Goal: Information Seeking & Learning: Learn about a topic

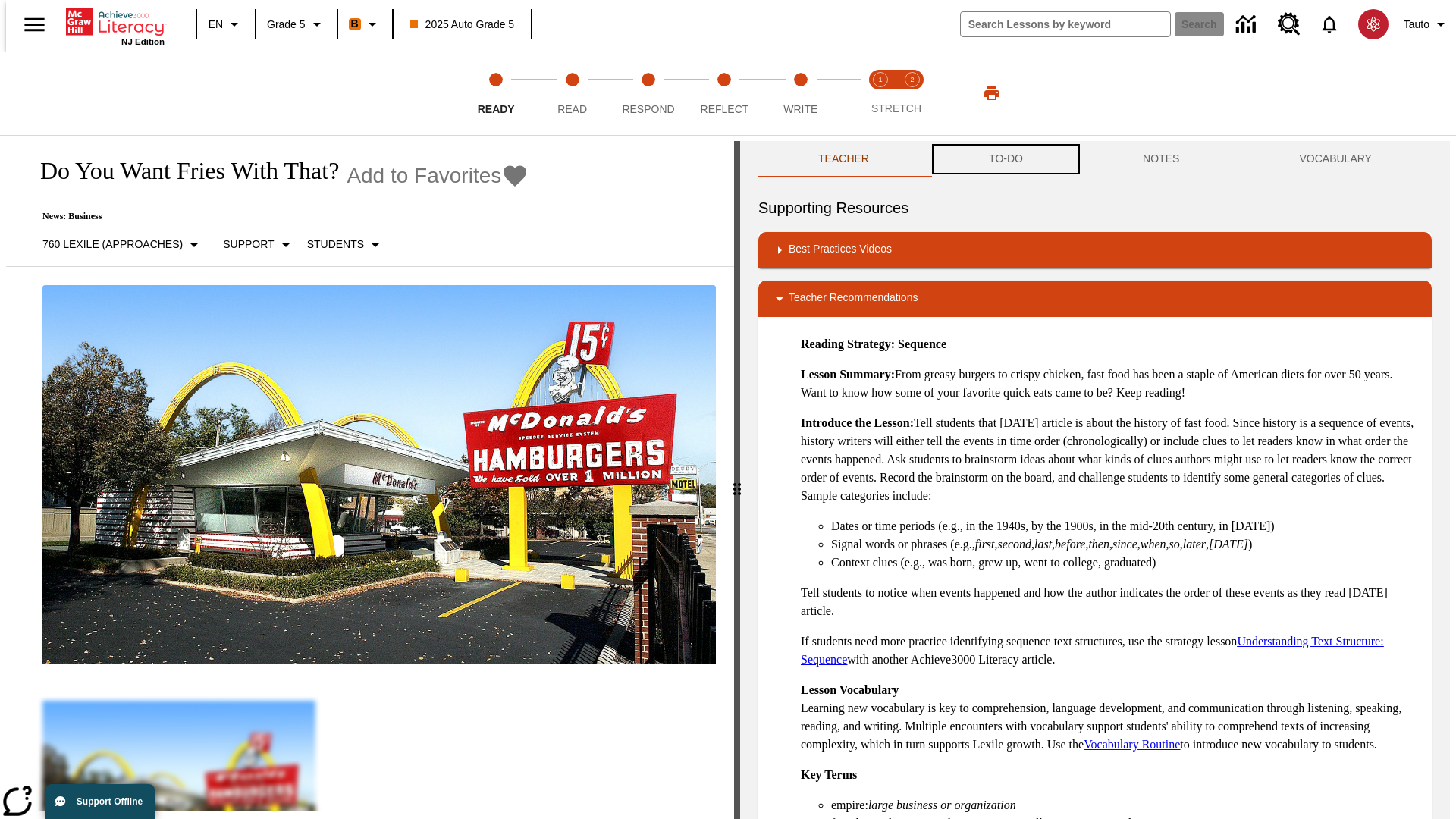
click at [1004, 159] on button "TO-DO" at bounding box center [1006, 159] width 154 height 36
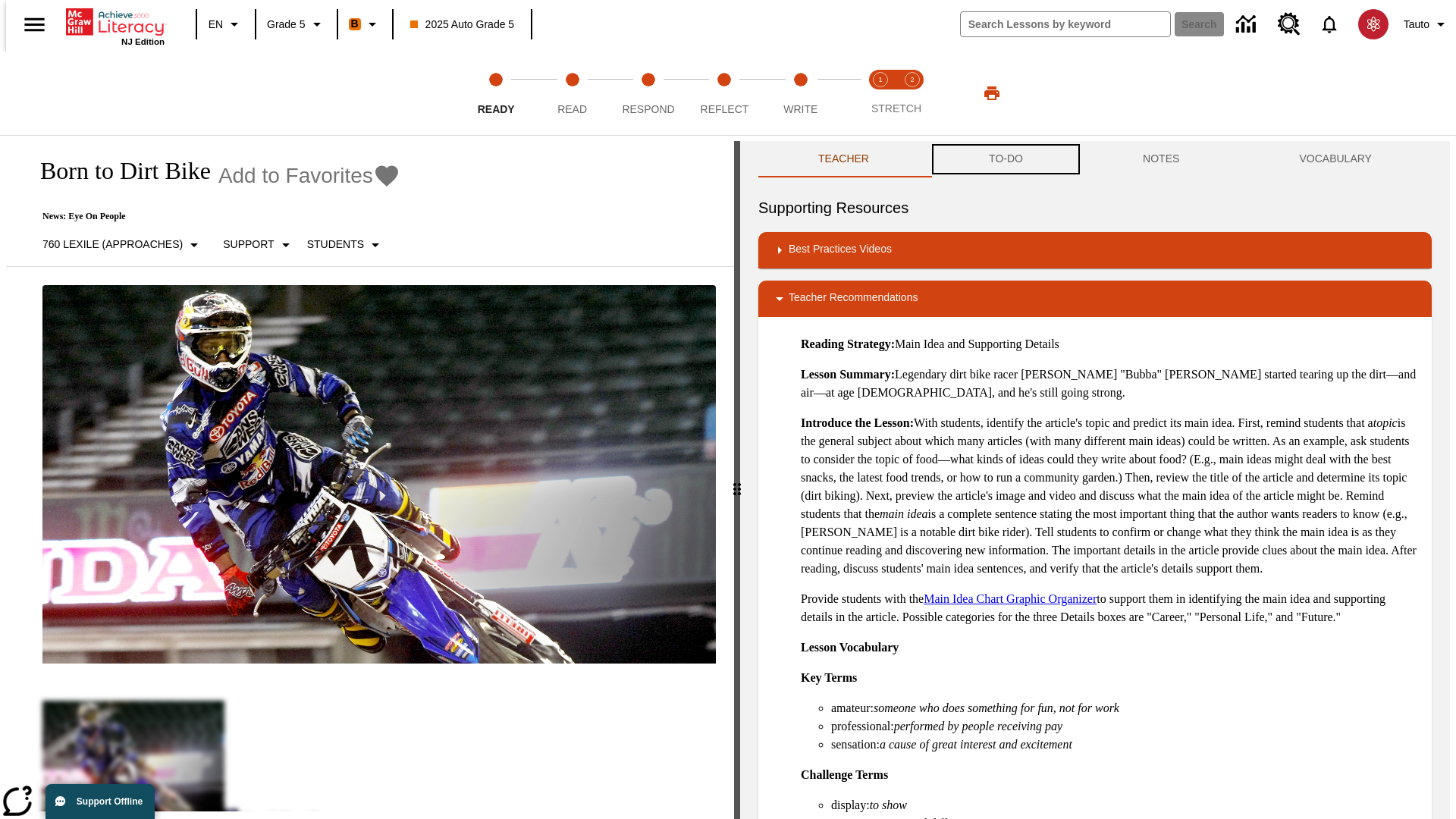
click at [1004, 159] on button "TO-DO" at bounding box center [1006, 159] width 154 height 36
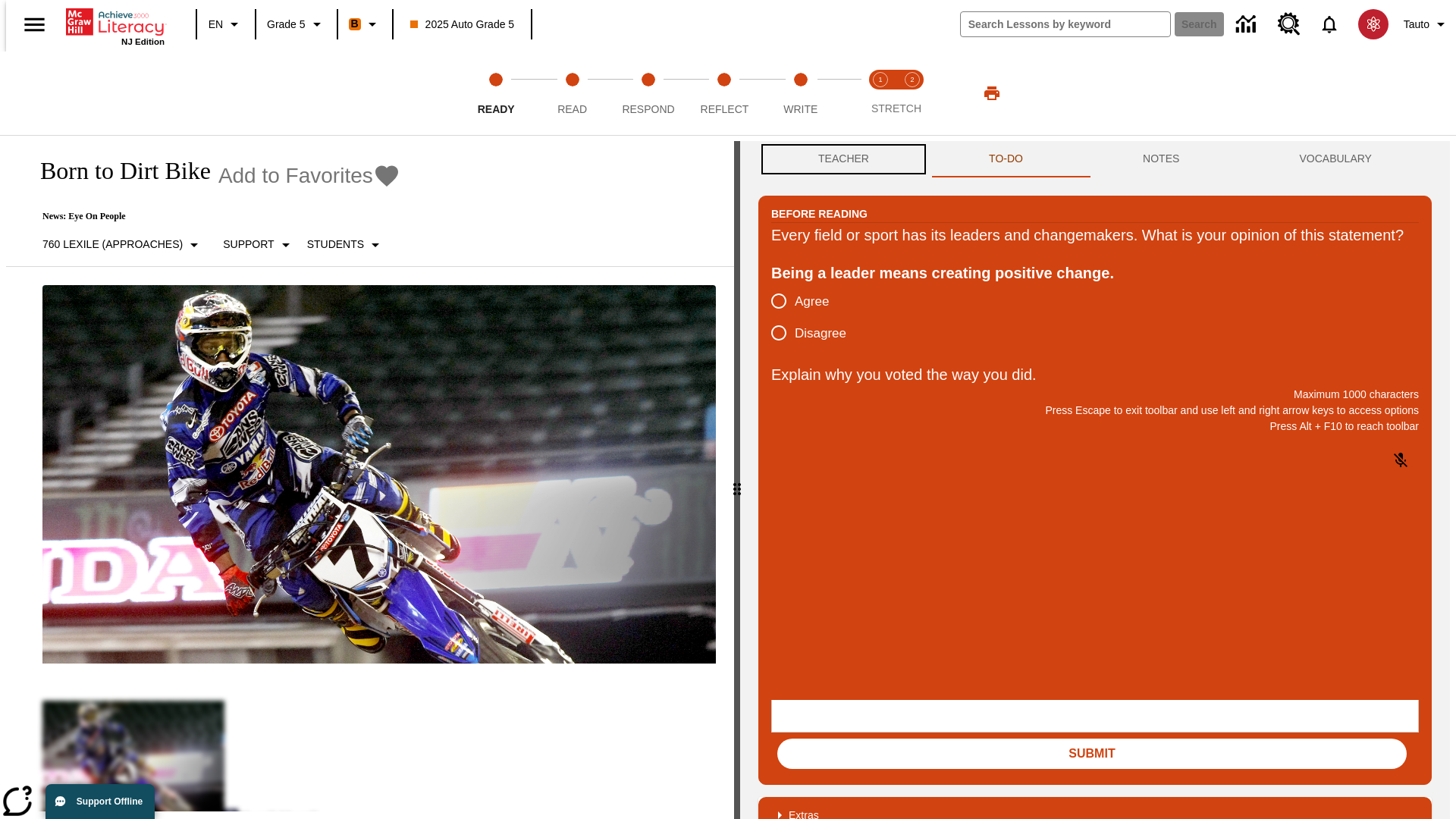
scroll to position [1, 0]
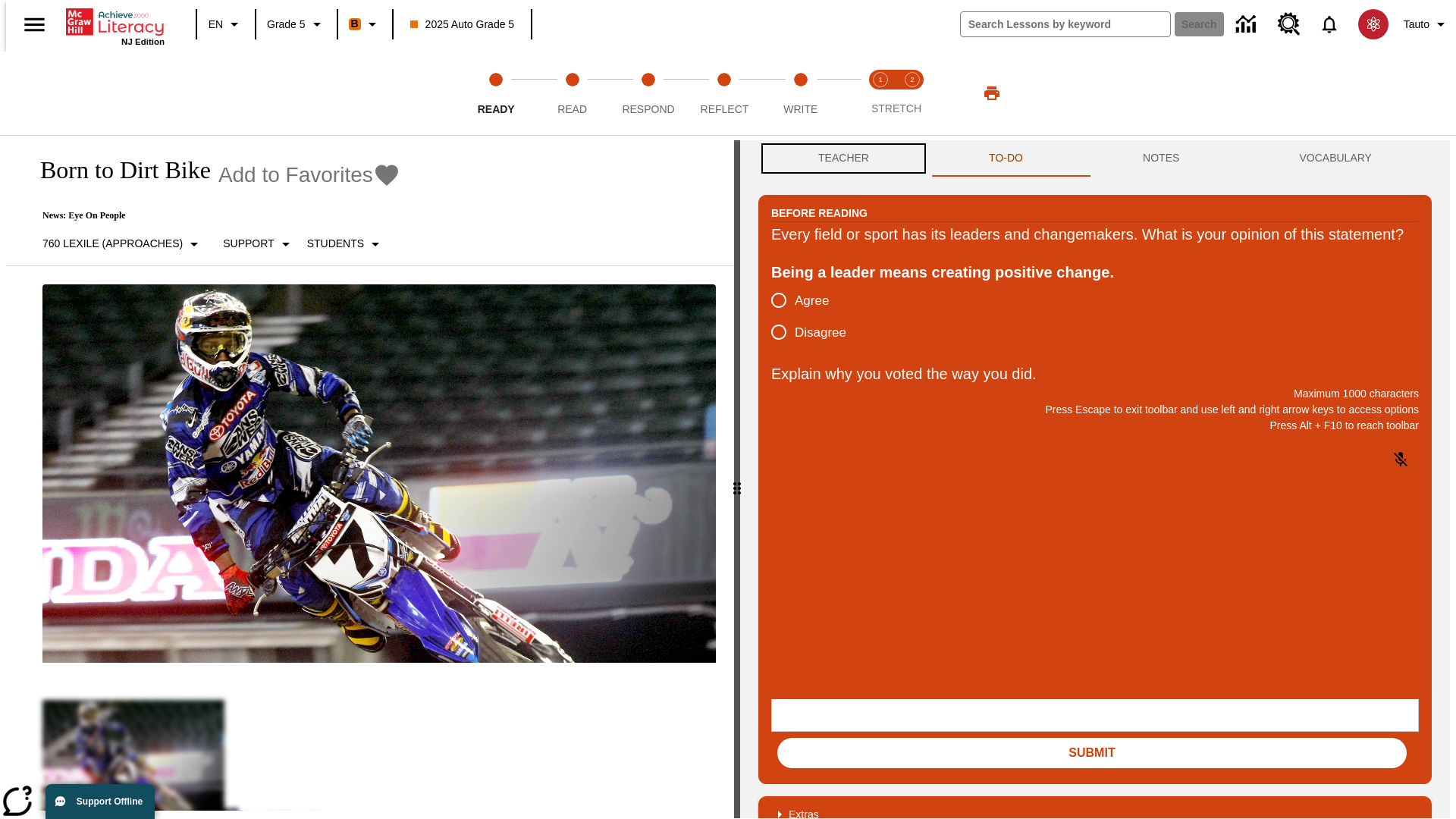
click at [839, 159] on button "Teacher" at bounding box center [842, 158] width 170 height 36
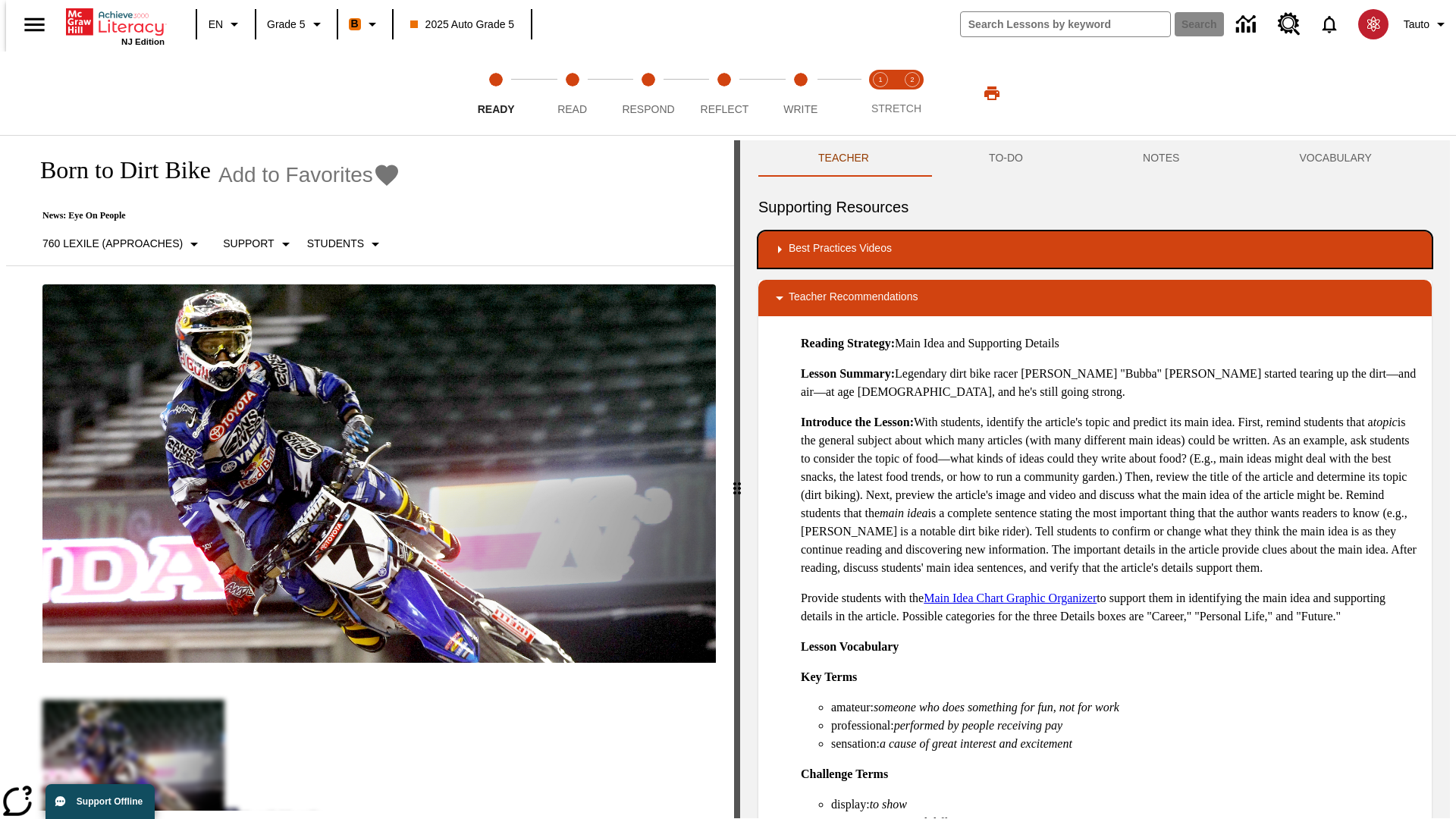
click at [1094, 249] on div "Best Practices Videos" at bounding box center [1094, 249] width 649 height 19
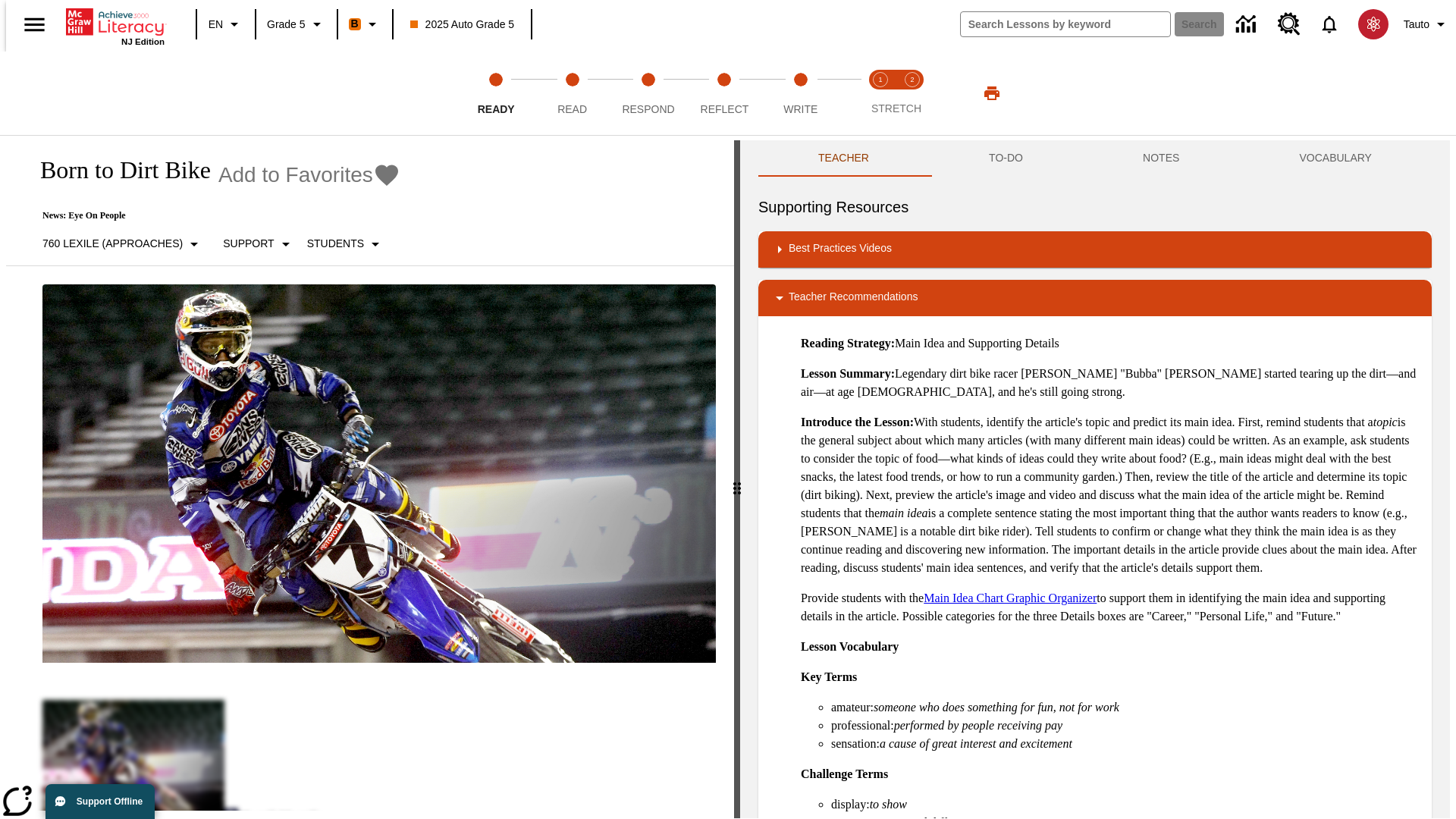
click at [886, 292] on img "Building Academic Vocabulary" at bounding box center [934, 301] width 98 height 21
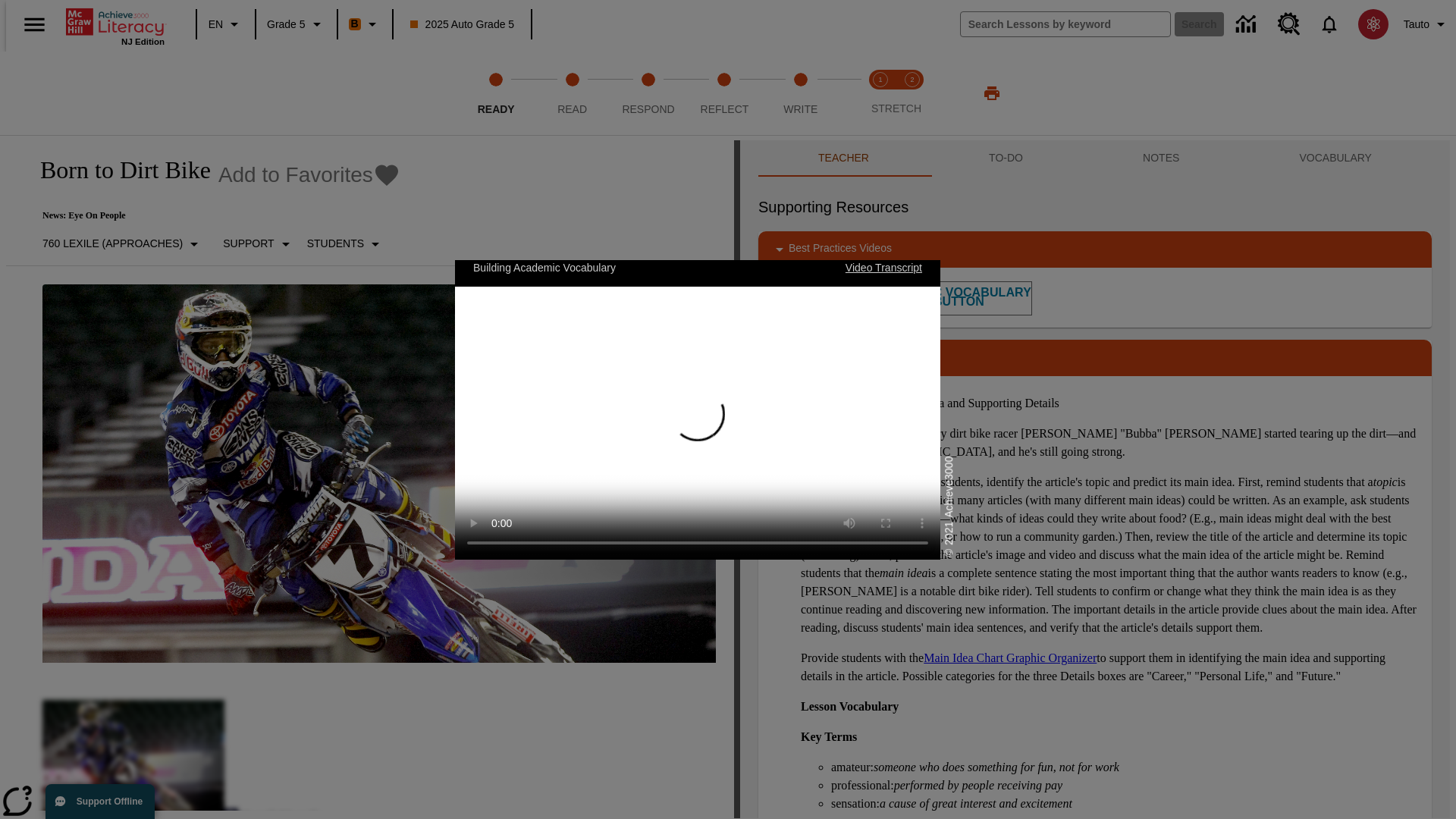
scroll to position [0, 0]
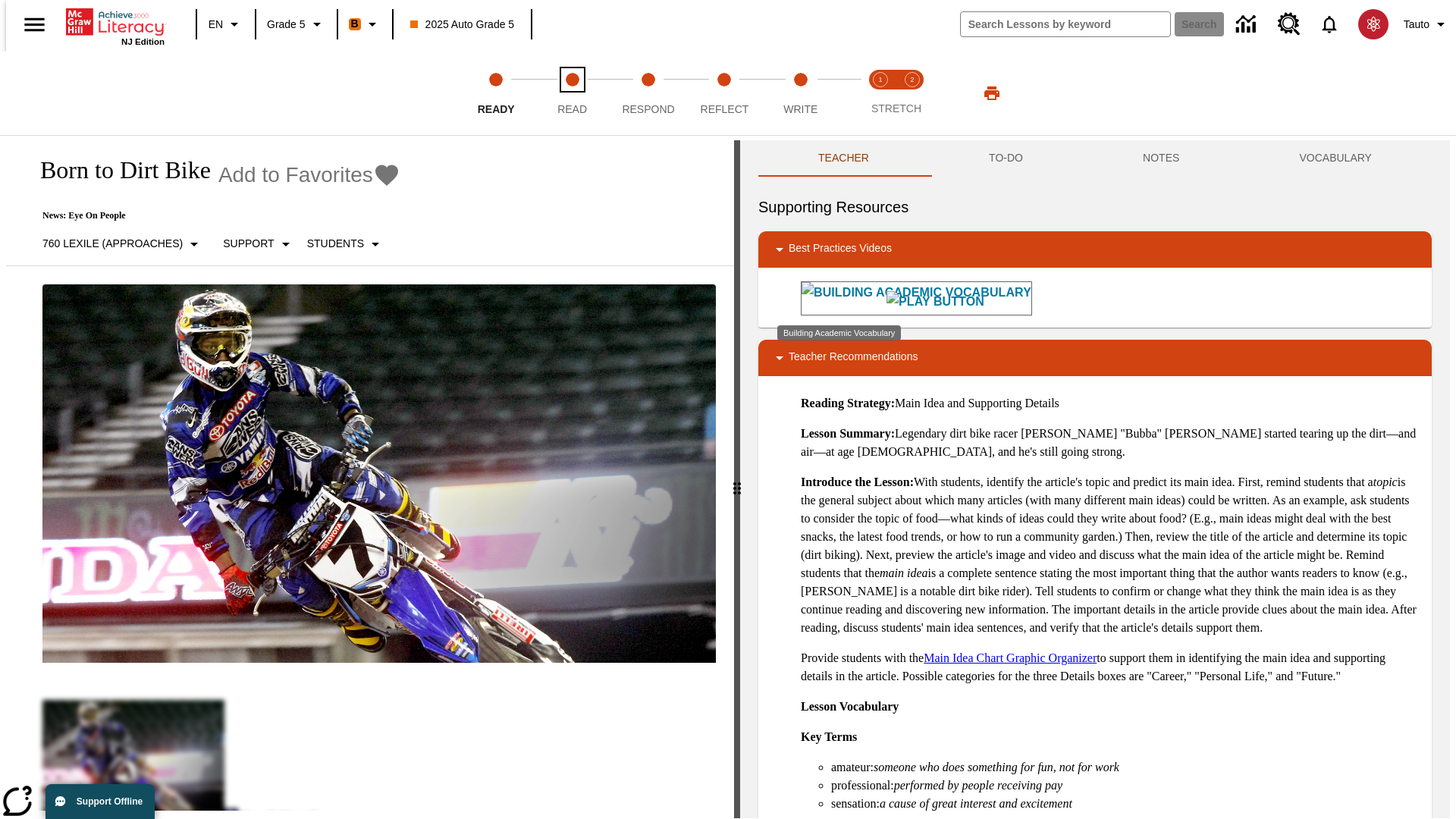
click at [572, 93] on span "Read" at bounding box center [572, 102] width 30 height 27
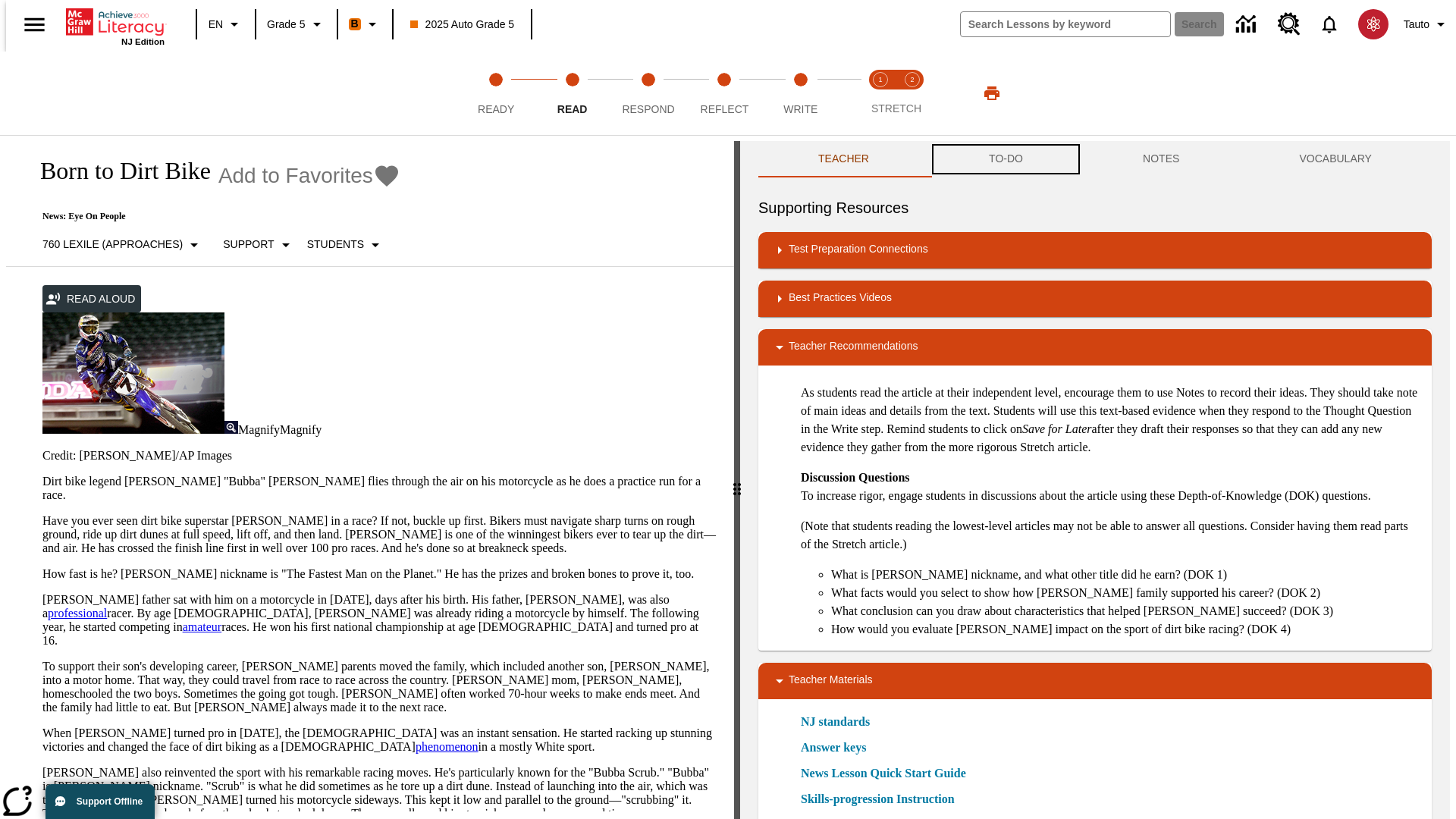
scroll to position [1, 0]
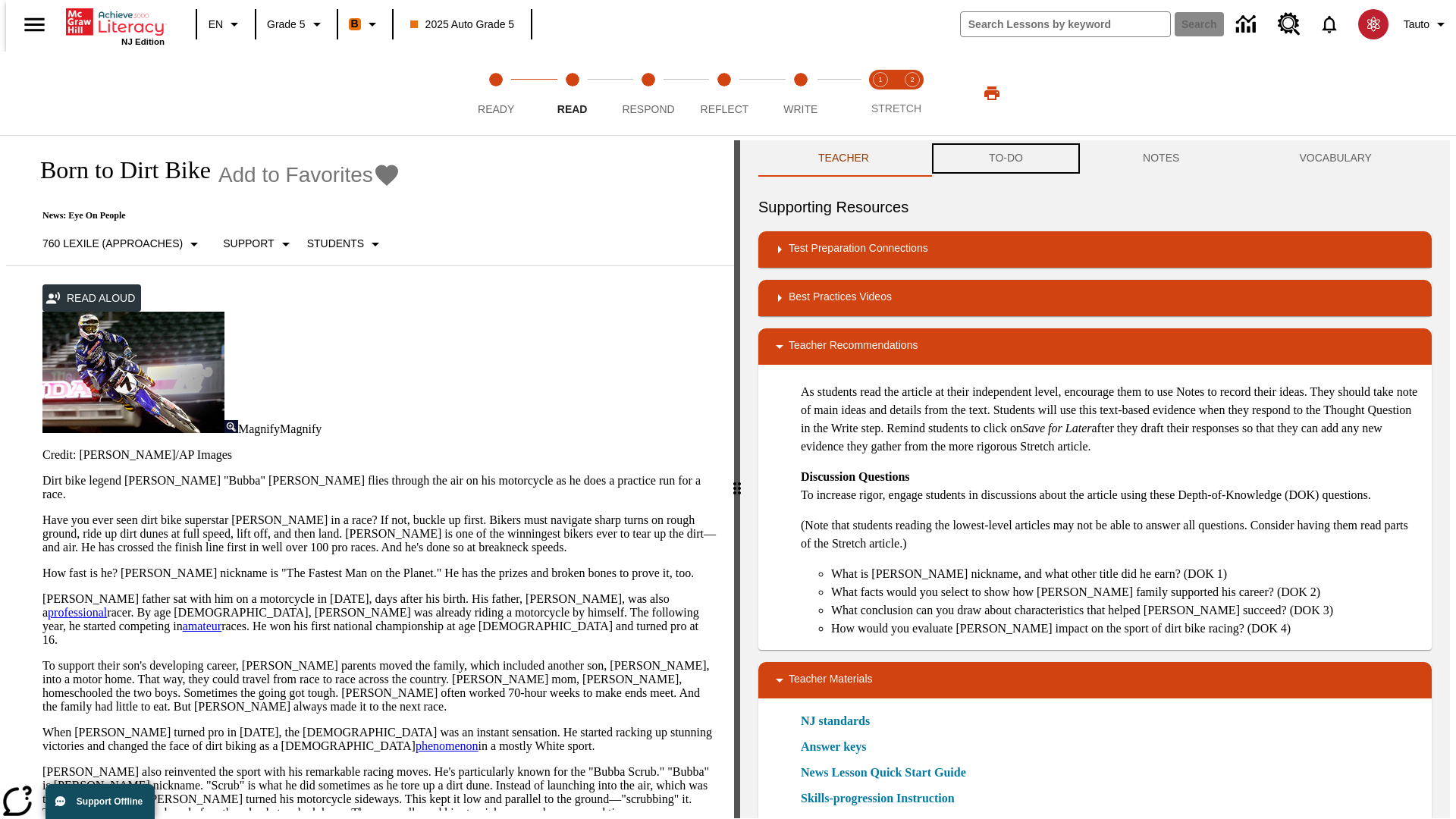
click at [1004, 159] on button "TO-DO" at bounding box center [1006, 158] width 154 height 36
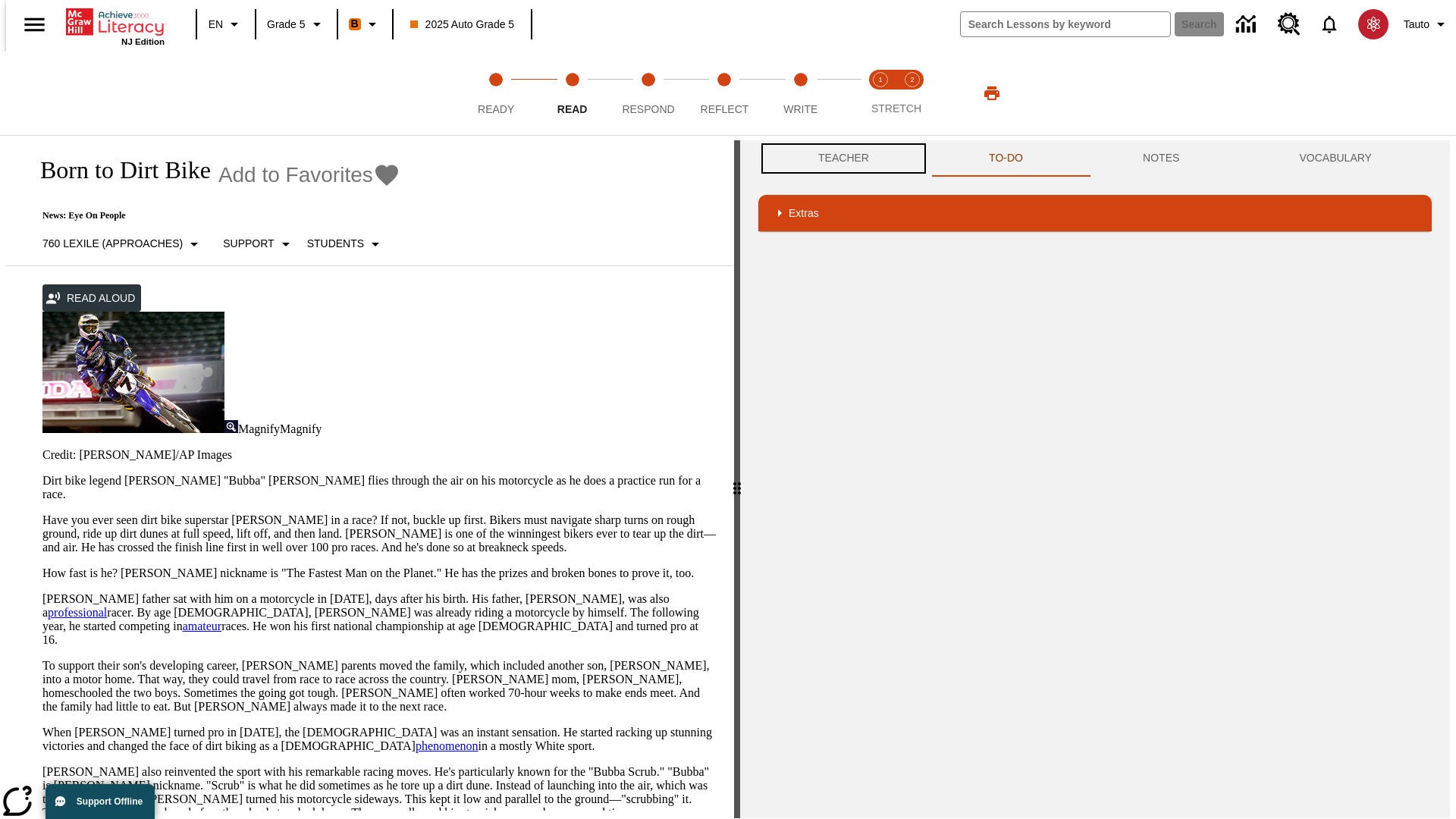
click at [839, 158] on button "Teacher" at bounding box center [842, 158] width 170 height 36
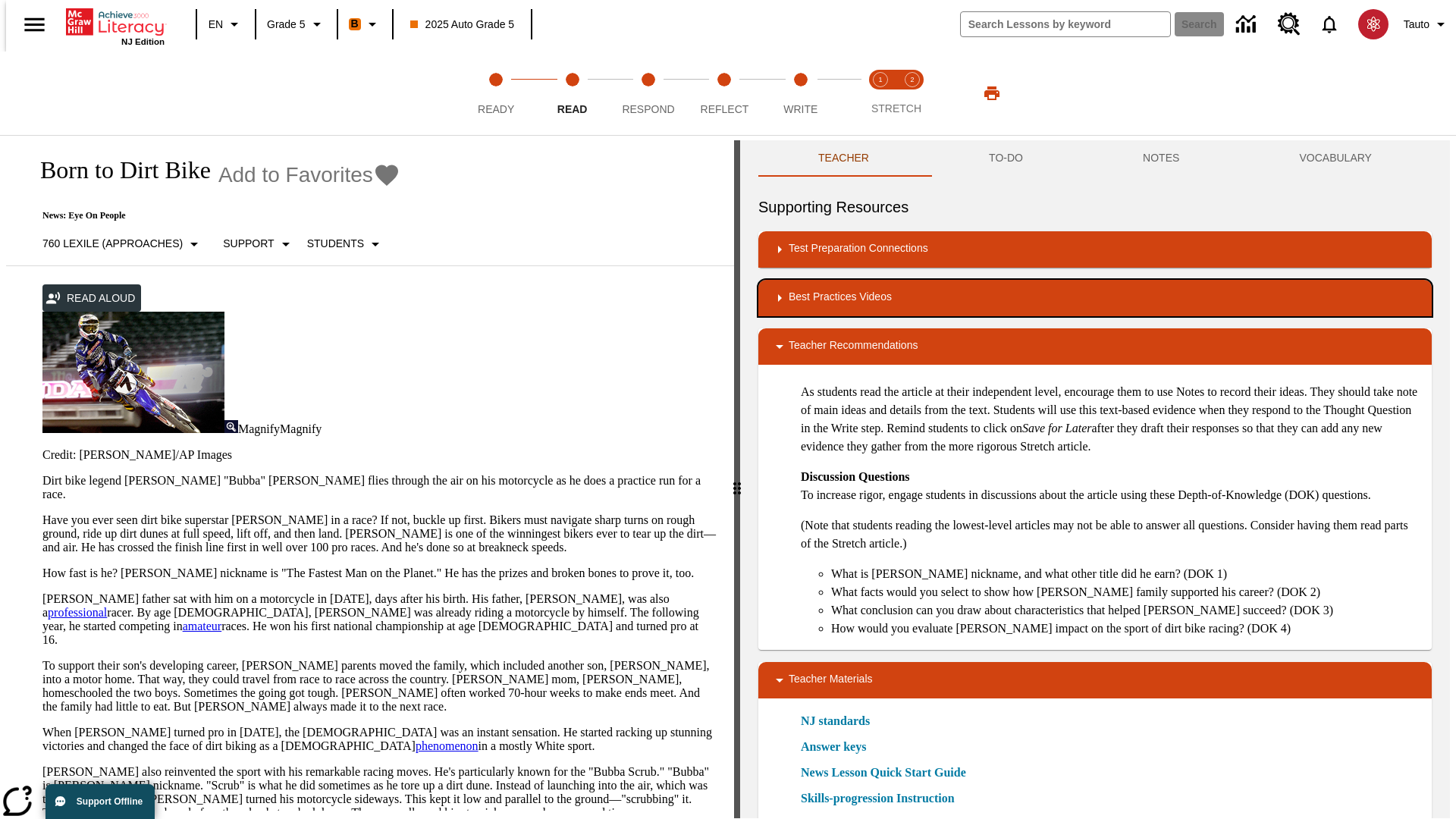
click at [1094, 297] on div "Best Practices Videos" at bounding box center [1094, 298] width 649 height 19
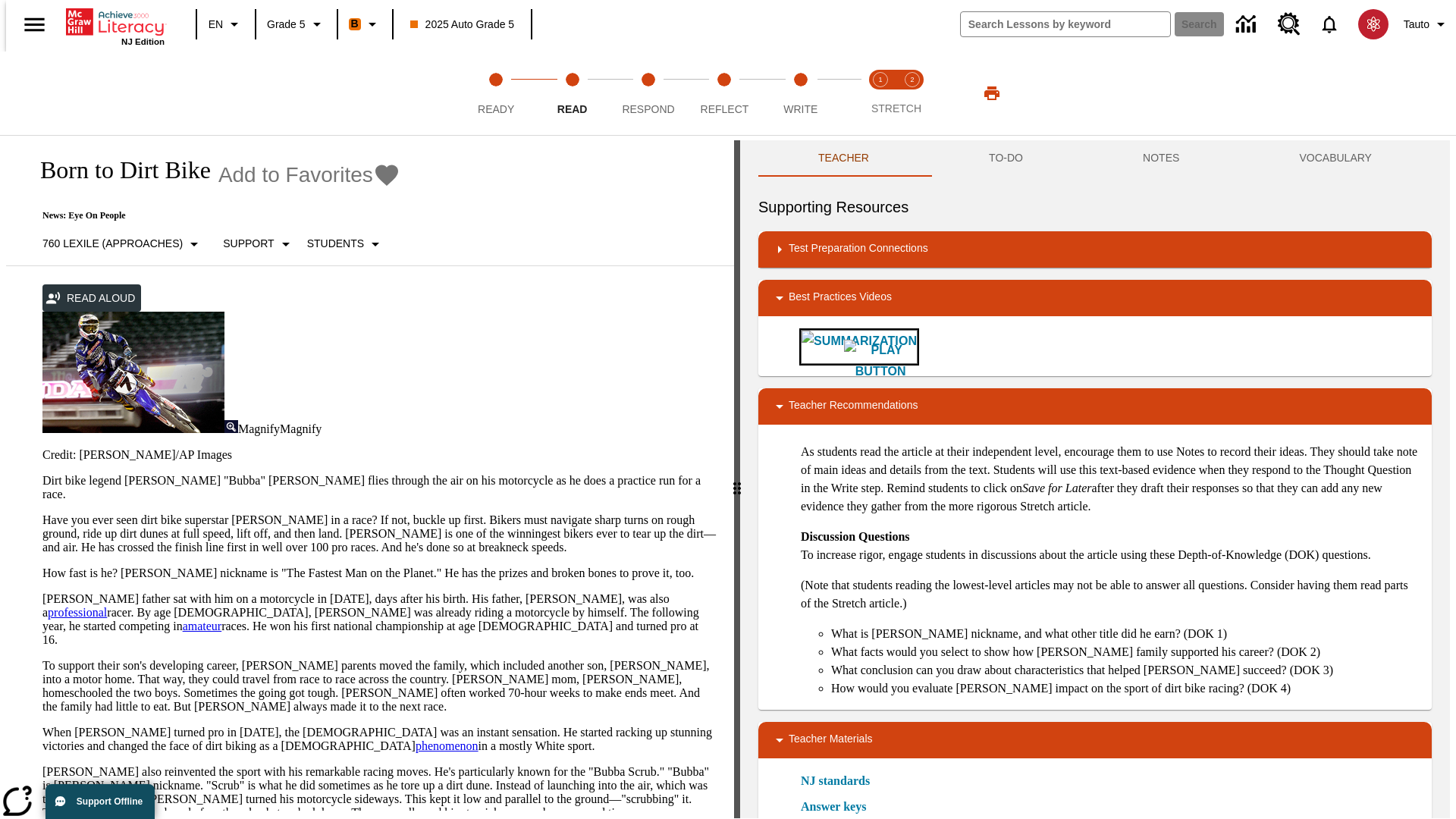
click at [844, 347] on img "Summarization" at bounding box center [880, 361] width 73 height 43
click at [880, 93] on span "Stretch Read step 1 of 2" at bounding box center [880, 102] width 20 height 27
